Goal: Find specific page/section

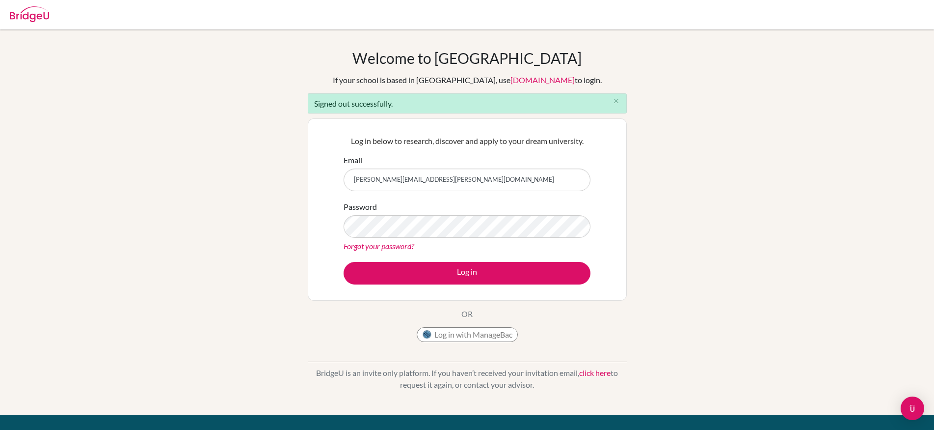
click at [525, 178] on input "stephanie.wilkin+georgetest@bridge-u.com" at bounding box center [467, 179] width 247 height 23
type input "stephanie.wilkin@bridge-u.com"
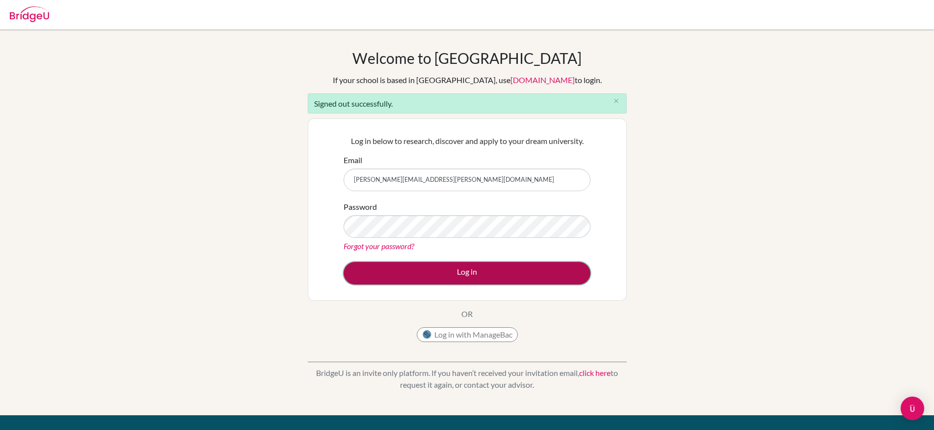
click at [510, 275] on button "Log in" at bounding box center [467, 273] width 247 height 23
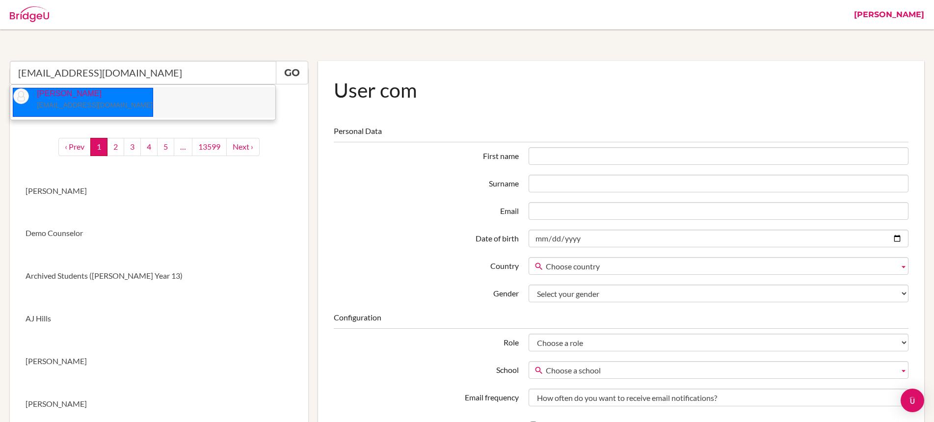
click at [68, 106] on small "[EMAIL_ADDRESS][DOMAIN_NAME]" at bounding box center [95, 105] width 116 height 8
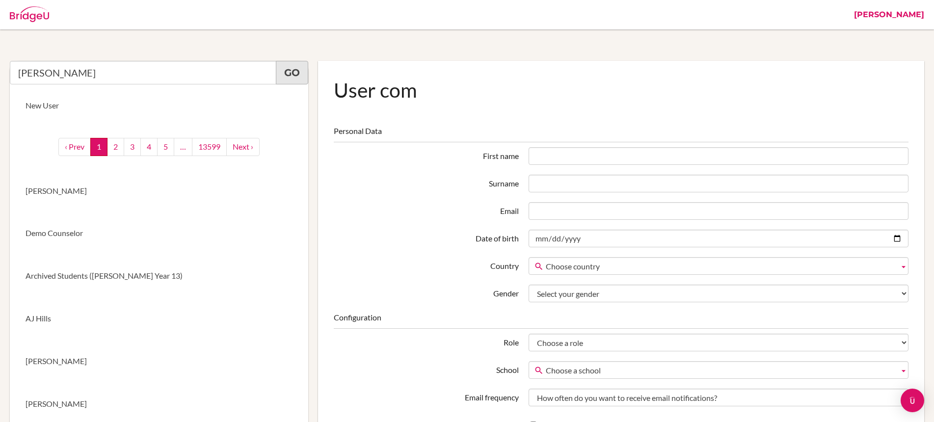
type input "[PERSON_NAME]"
click at [293, 76] on link "Go" at bounding box center [292, 73] width 32 height 24
